Goal: Task Accomplishment & Management: Complete application form

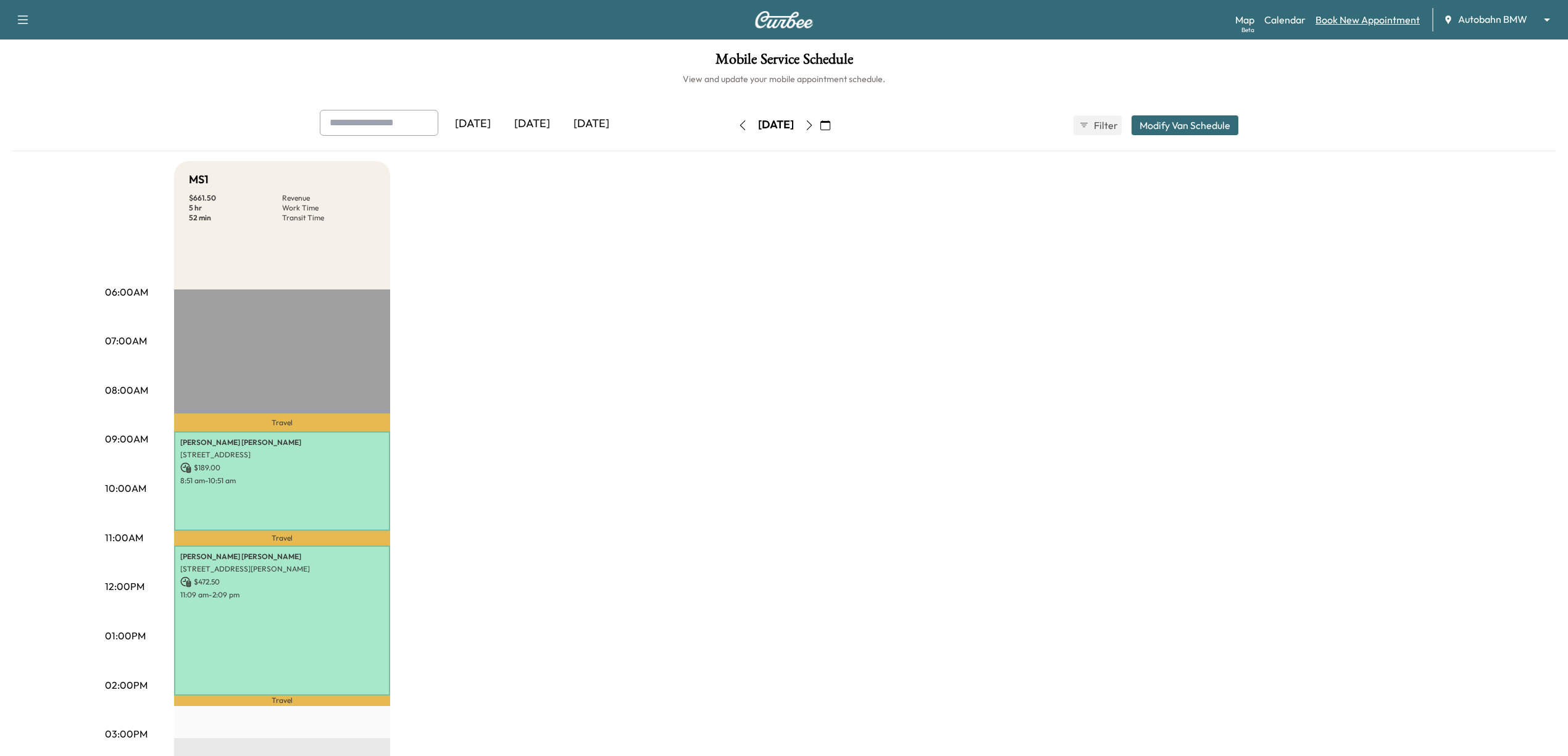
click at [1353, 12] on link "Book New Appointment" at bounding box center [1367, 20] width 104 height 15
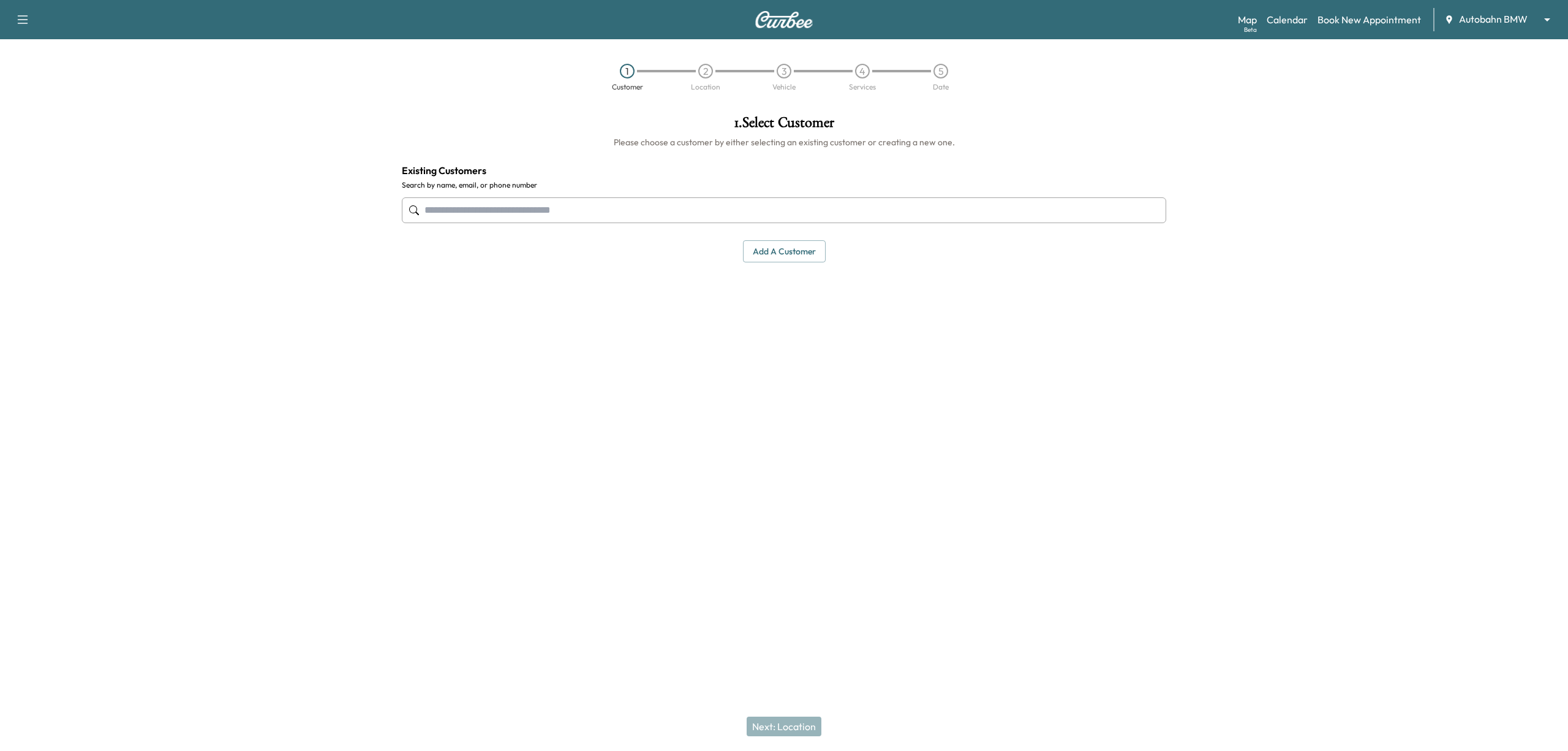
click at [773, 253] on button "Add a customer" at bounding box center [785, 251] width 83 height 23
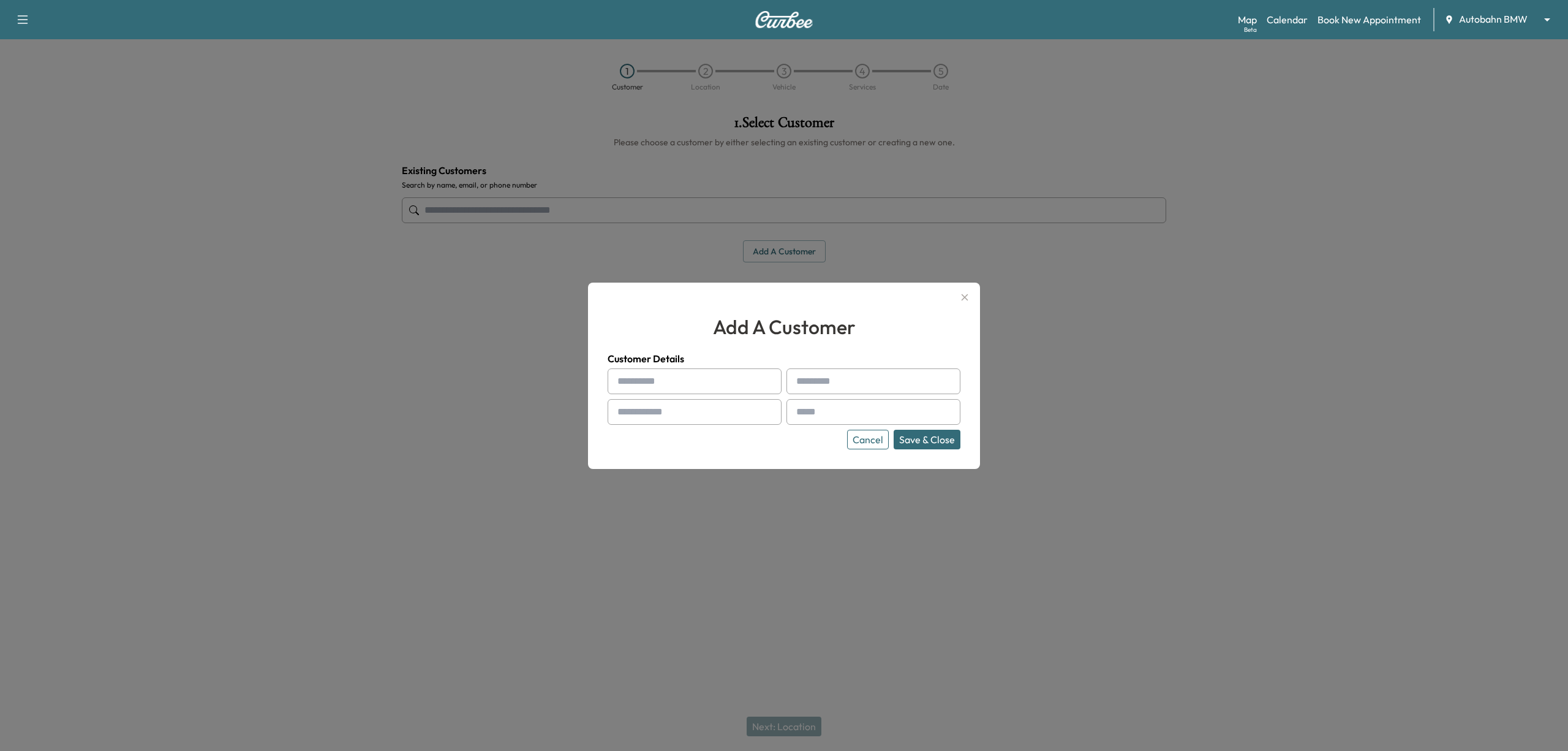
click at [1108, 326] on div at bounding box center [784, 375] width 1568 height 751
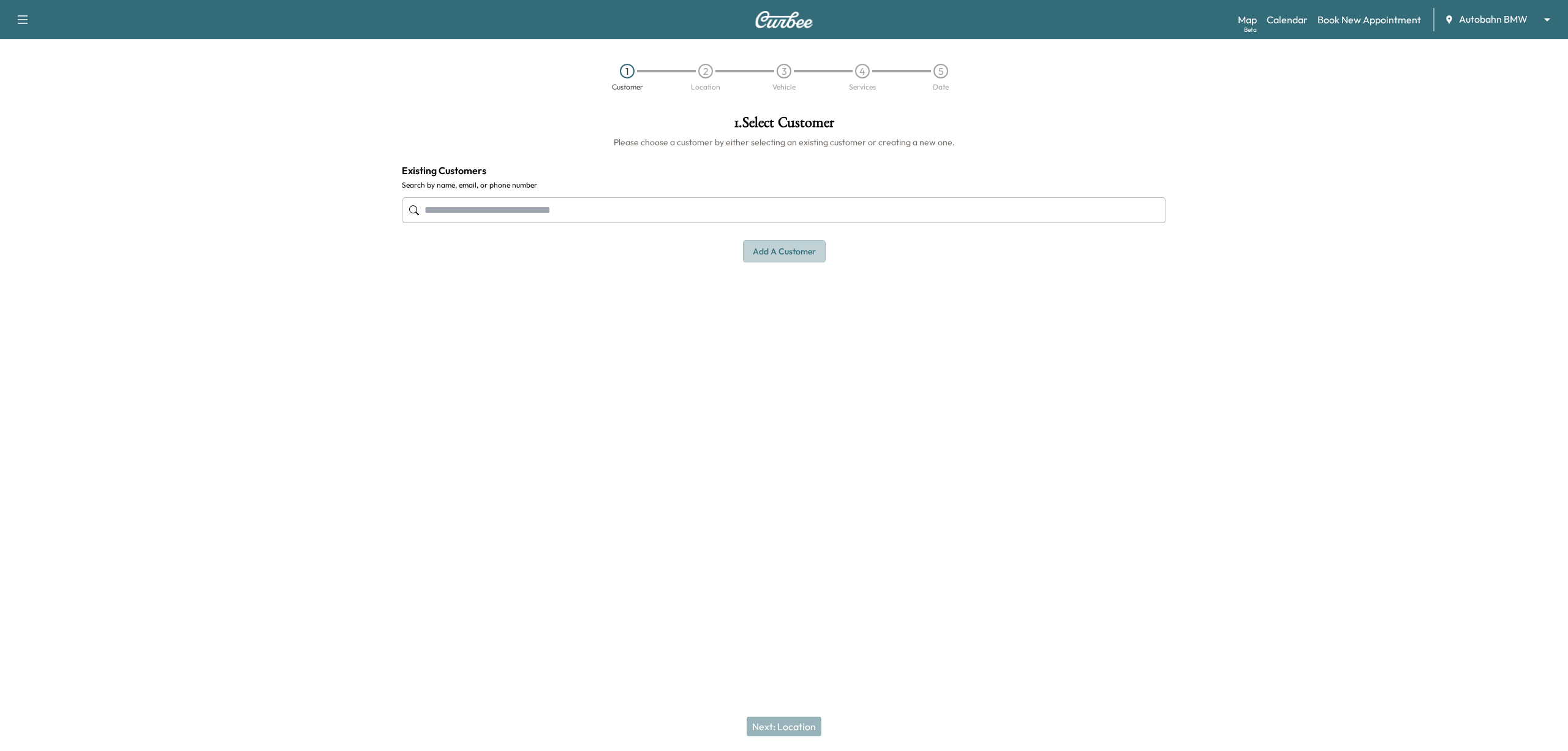
click at [811, 256] on button "Add a customer" at bounding box center [785, 251] width 83 height 23
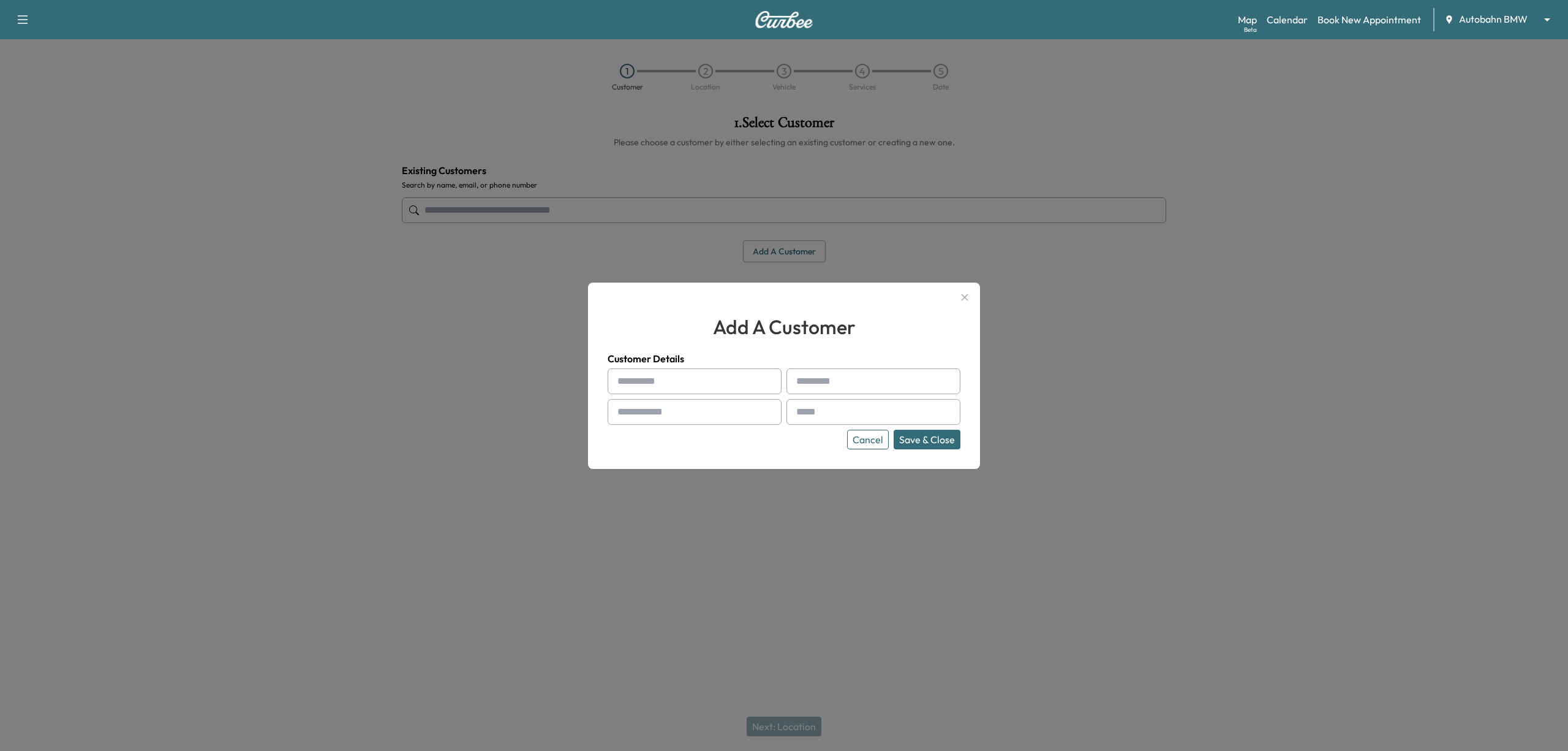
click at [964, 297] on icon "button" at bounding box center [965, 297] width 7 height 7
